Goal: Register for event/course

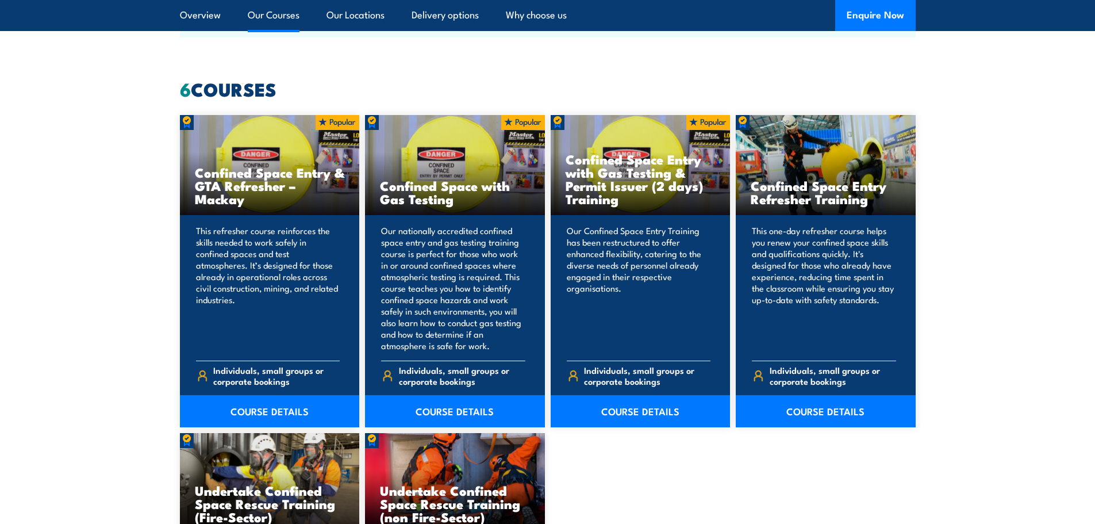
scroll to position [863, 0]
click at [797, 412] on link "COURSE DETAILS" at bounding box center [826, 412] width 180 height 32
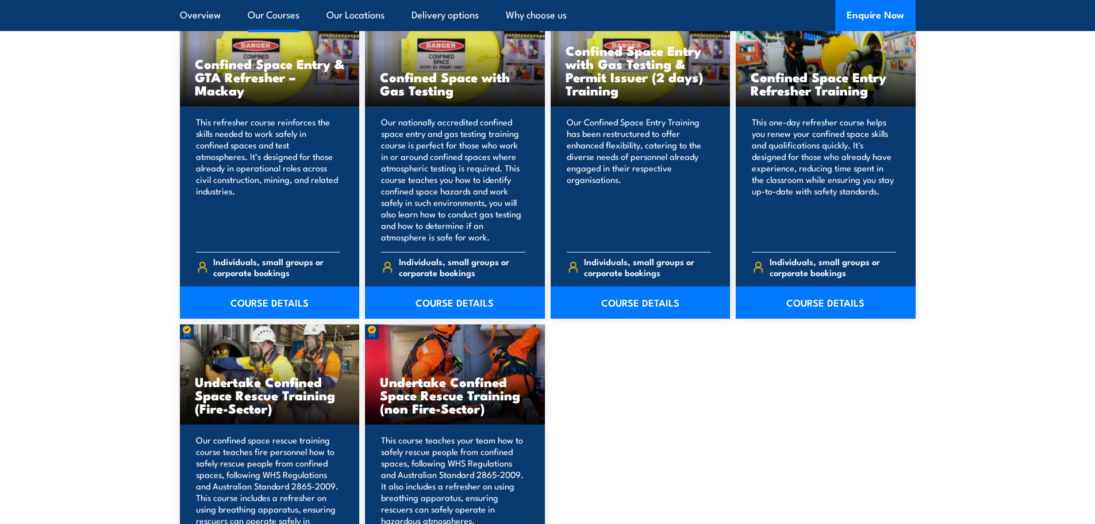
scroll to position [978, 0]
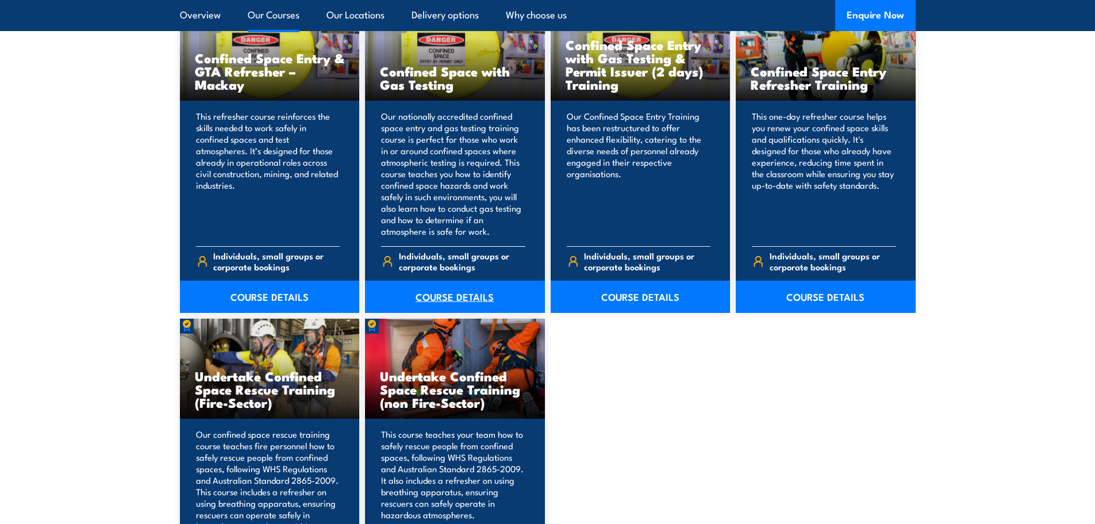
click at [451, 292] on link "COURSE DETAILS" at bounding box center [455, 297] width 180 height 32
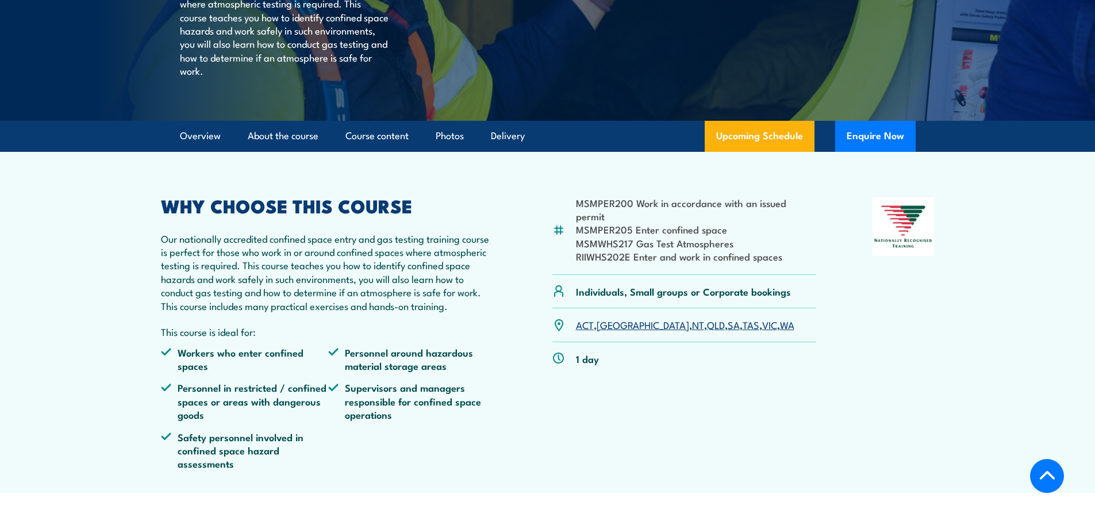
scroll to position [288, 0]
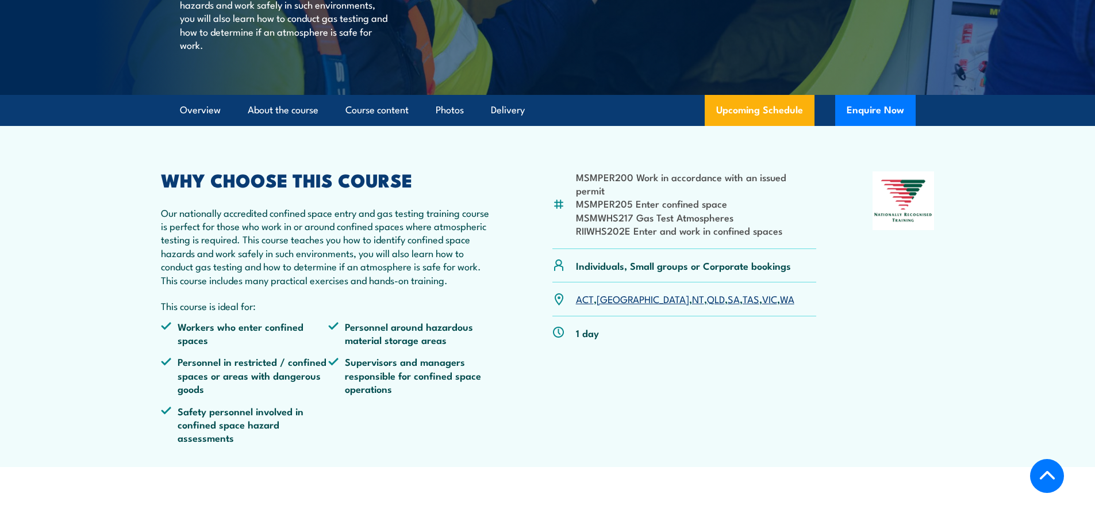
click at [680, 305] on p "ACT , NSW , NT , QLD , SA , TAS , VIC , WA" at bounding box center [685, 298] width 219 height 13
click at [728, 305] on link "SA" at bounding box center [734, 299] width 12 height 14
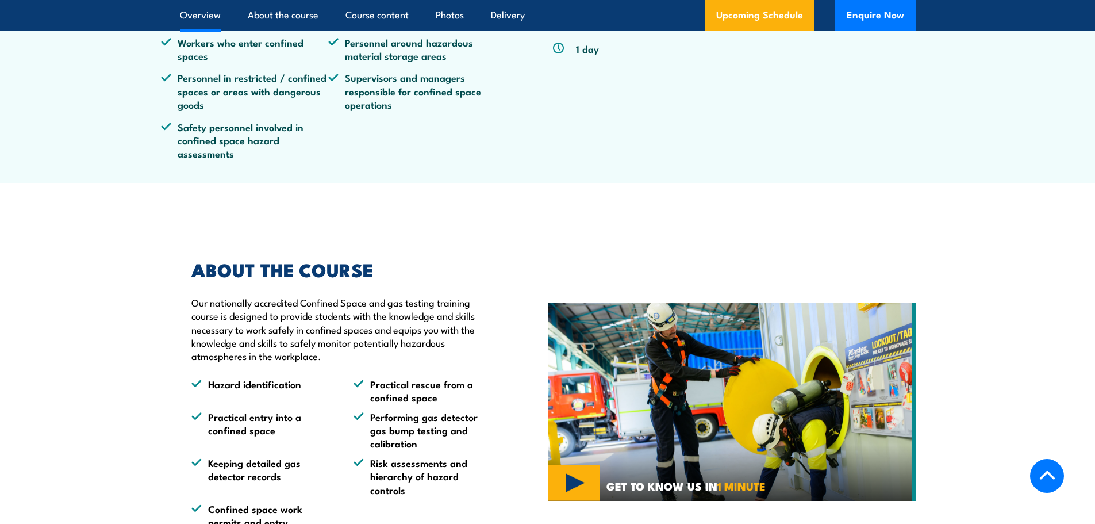
scroll to position [400, 0]
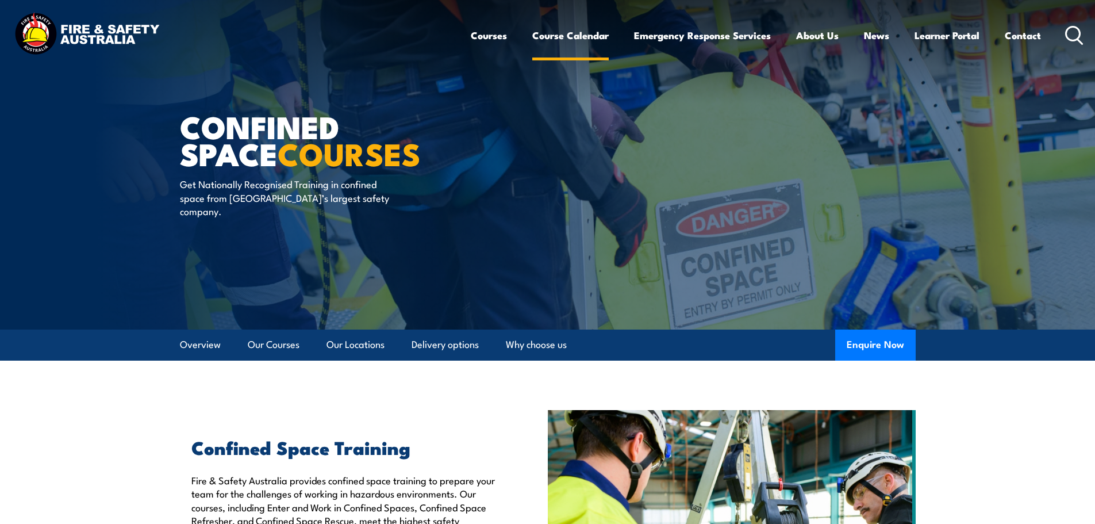
click at [553, 35] on link "Course Calendar" at bounding box center [571, 35] width 76 height 30
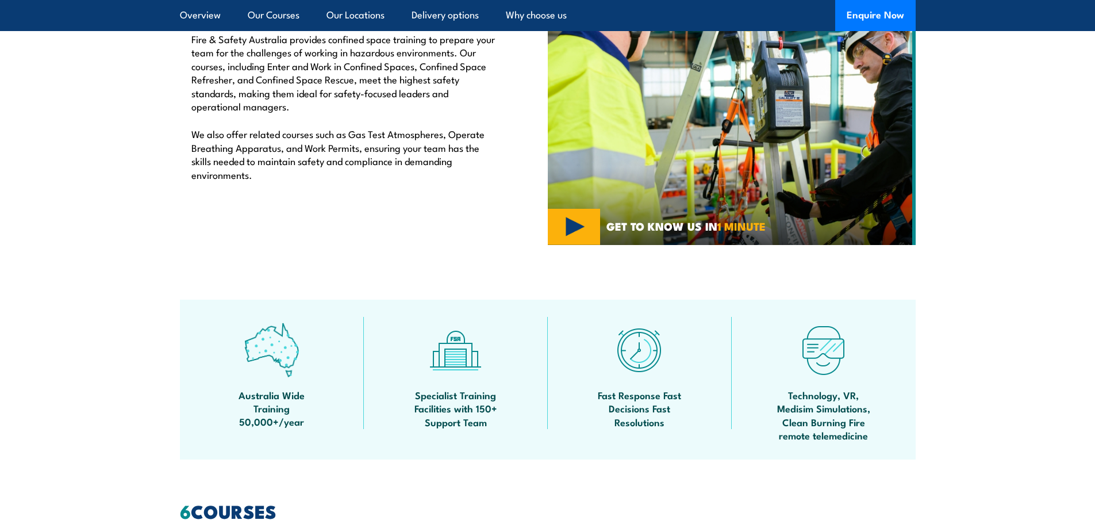
scroll to position [460, 0]
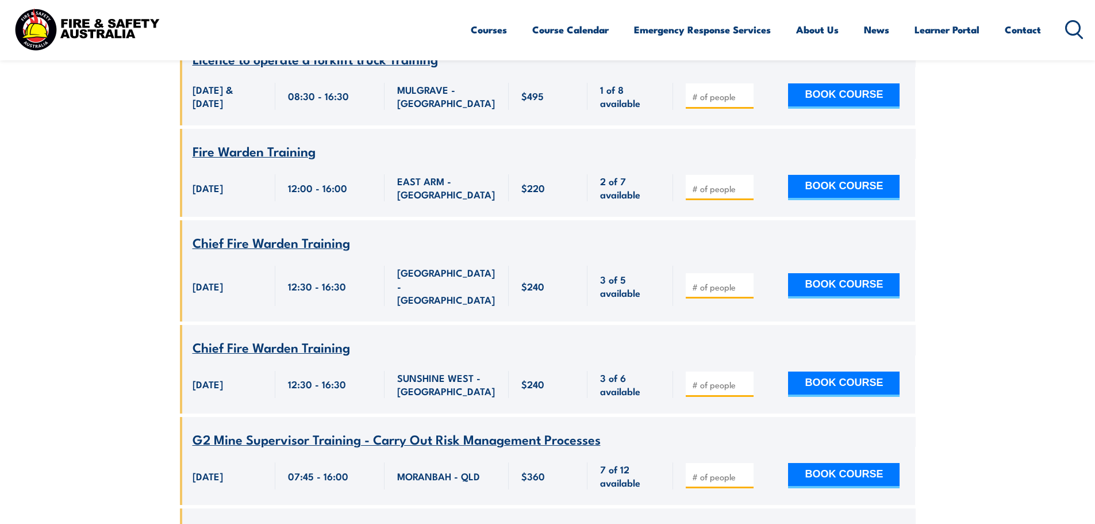
scroll to position [2185, 0]
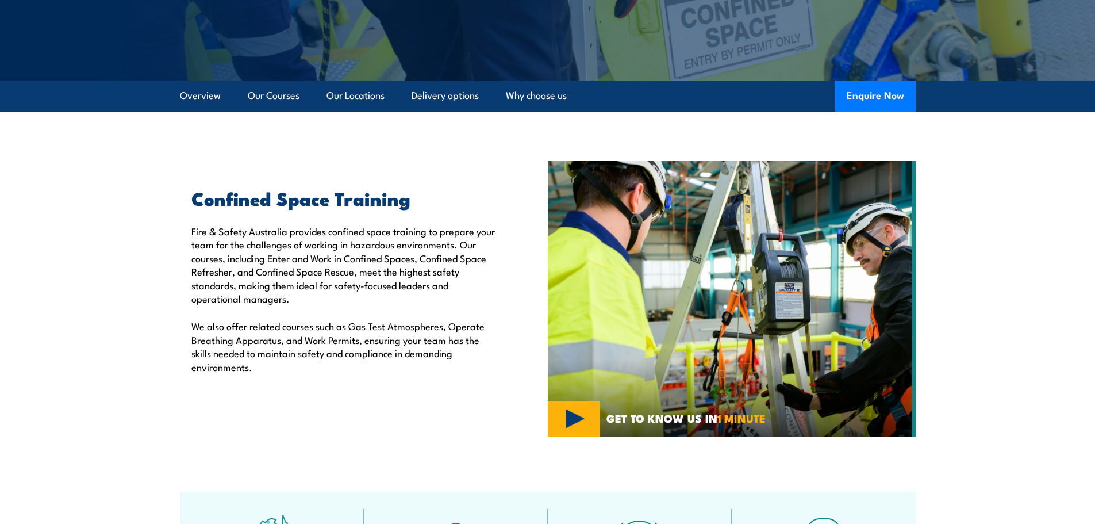
scroll to position [174, 0]
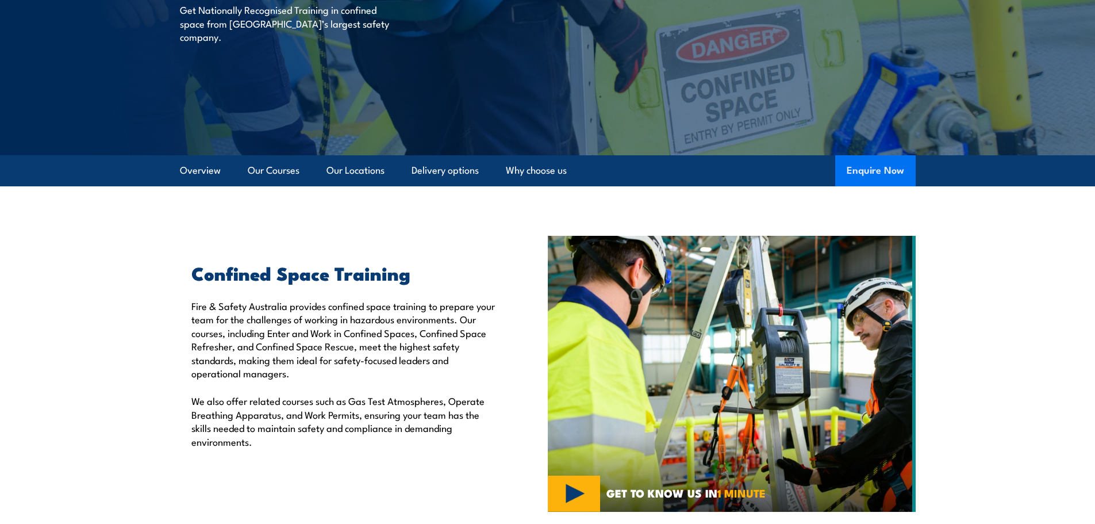
click at [891, 159] on button "Enquire Now" at bounding box center [876, 170] width 81 height 31
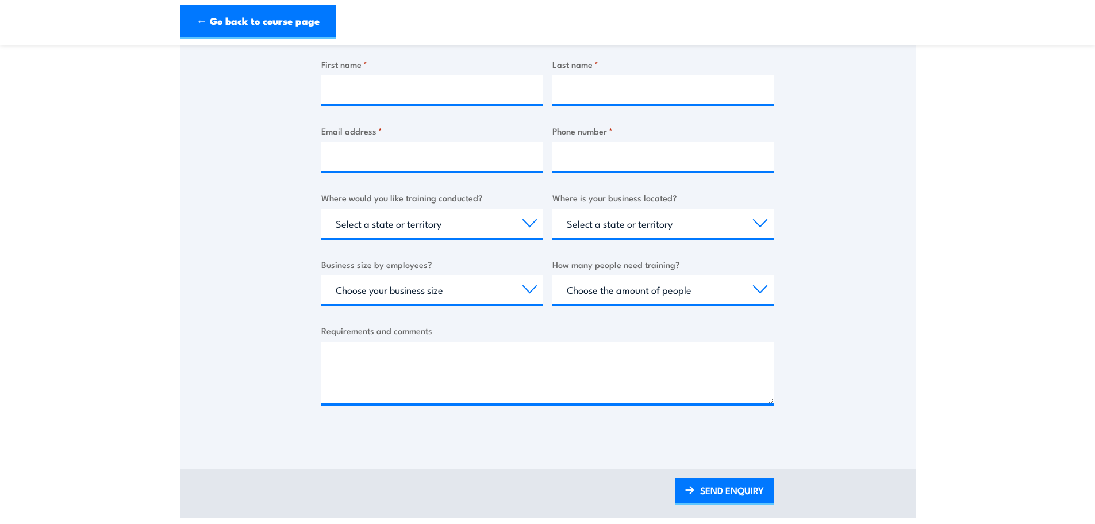
scroll to position [288, 0]
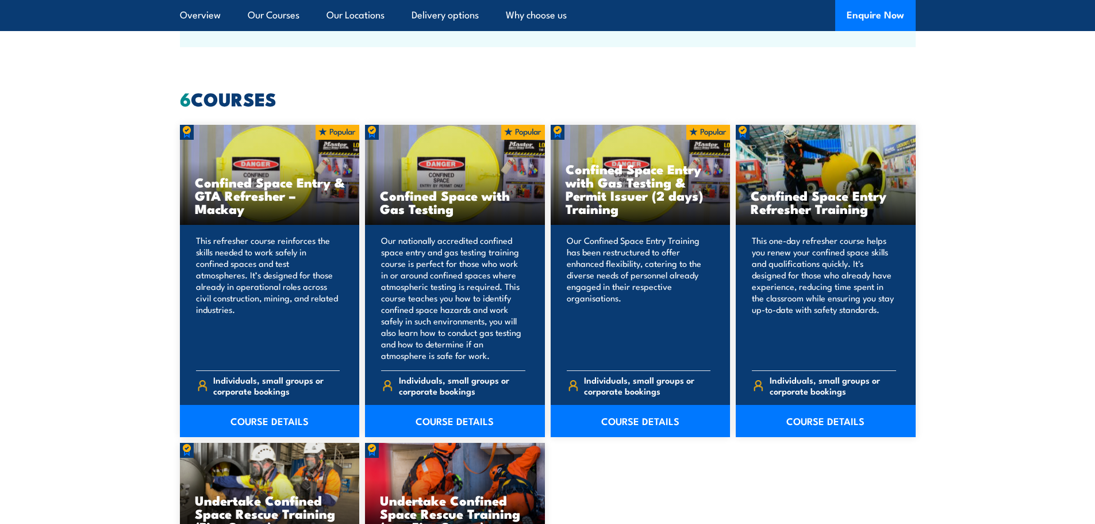
scroll to position [749, 0]
